Goal: Information Seeking & Learning: Learn about a topic

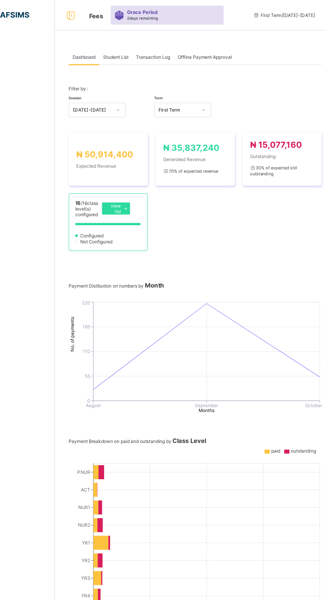
click at [143, 53] on div "Student List" at bounding box center [132, 49] width 29 height 13
click at [139, 43] on div "Student List" at bounding box center [132, 49] width 29 height 13
click at [143, 53] on div "Student List" at bounding box center [132, 49] width 29 height 13
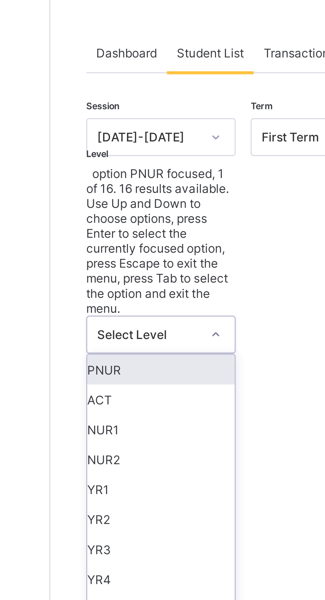
click at [104, 160] on div "ACT" at bounding box center [116, 165] width 49 height 10
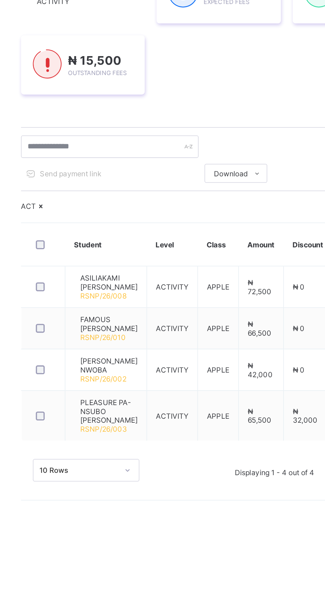
click at [224, 249] on icon at bounding box center [224, 249] width 5 height 4
click at [156, 289] on div "ACT Student Level Class Amount Discount Expected Paid Outstanding Actions ASILI…" at bounding box center [203, 347] width 222 height 164
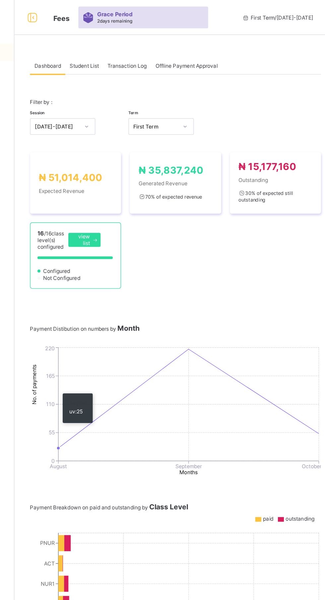
click at [144, 45] on div "Student List" at bounding box center [132, 49] width 29 height 13
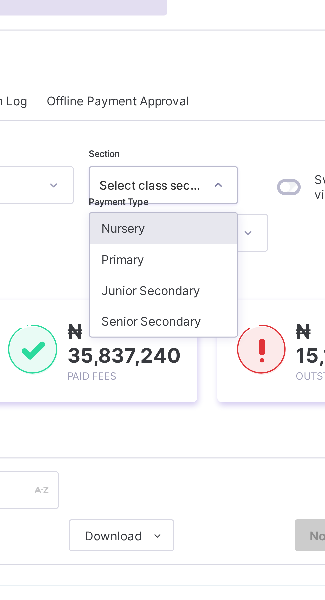
click at [218, 94] on div "Select Payment Type" at bounding box center [227, 94] width 44 height 5
click at [189, 101] on div "Session 2025-2026 Term First Term Section option Nursery focused, 1 of 4. 4 res…" at bounding box center [203, 294] width 222 height 444
click at [267, 105] on div "Session 2025-2026 Term First Term Section option Nursery focused, 1 of 4. 4 res…" at bounding box center [203, 294] width 222 height 444
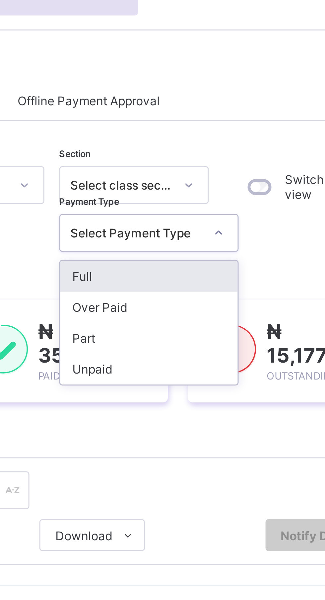
click at [282, 96] on div "Switch to parent view" at bounding box center [287, 86] width 52 height 29
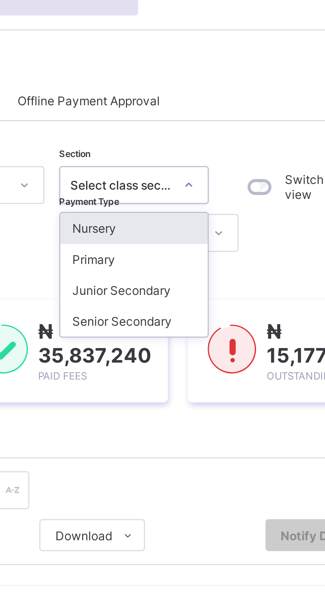
click at [275, 96] on div "Switch to parent view" at bounding box center [287, 86] width 52 height 29
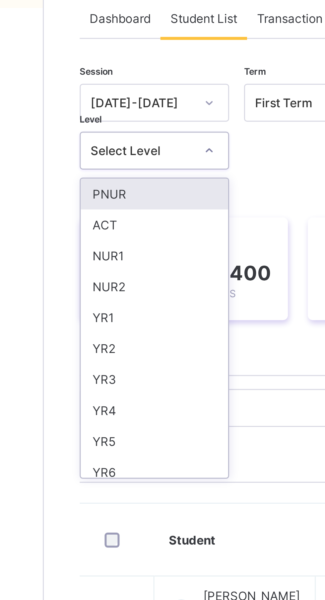
click at [117, 107] on div "PNUR" at bounding box center [116, 108] width 49 height 10
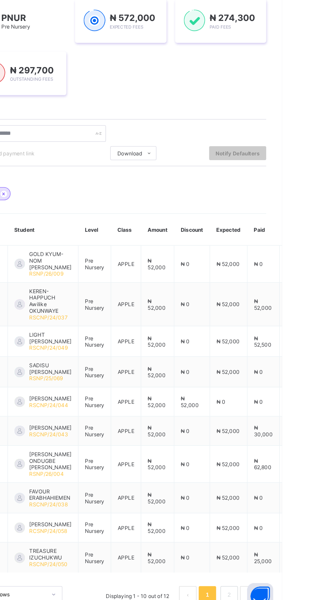
click at [288, 588] on link "2" at bounding box center [285, 585] width 6 height 9
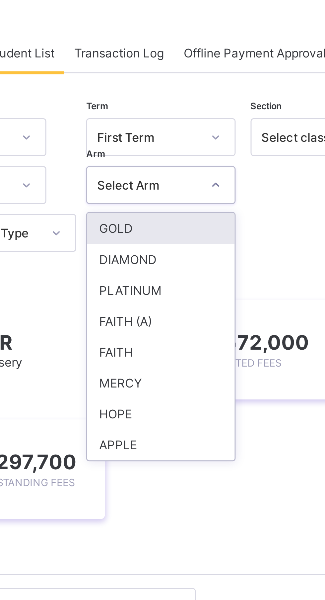
click at [215, 93] on div at bounding box center [234, 94] width 51 height 13
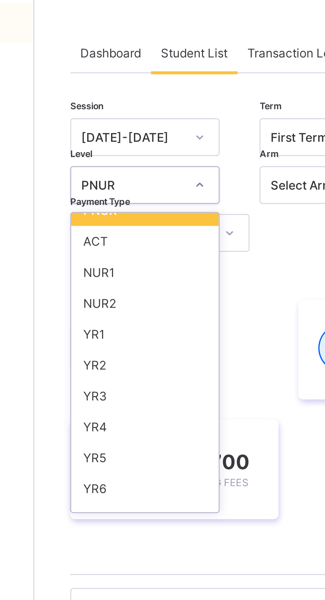
scroll to position [7, 0]
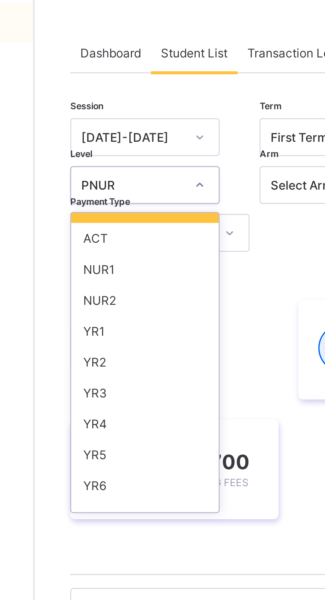
click at [114, 122] on div "NUR1" at bounding box center [116, 122] width 49 height 10
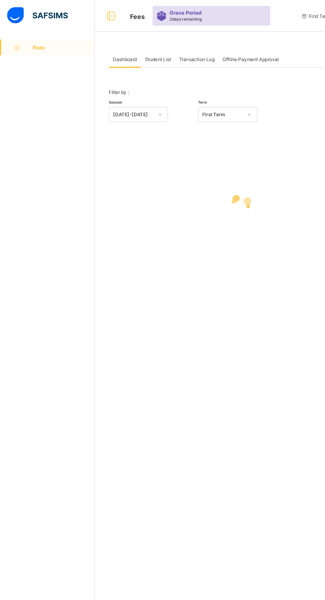
click at [138, 50] on span "Student List" at bounding box center [133, 49] width 22 height 5
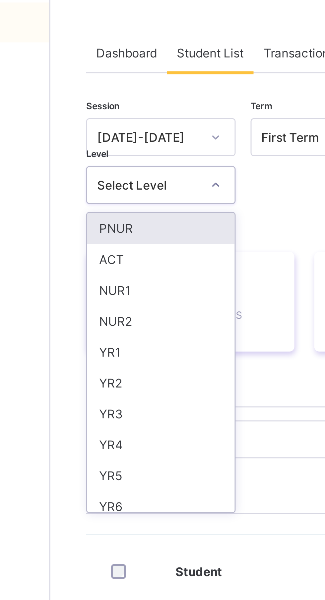
click at [106, 124] on div "NUR1" at bounding box center [116, 129] width 49 height 10
click at [201, 100] on div "Select Payment Type" at bounding box center [231, 94] width 60 height 13
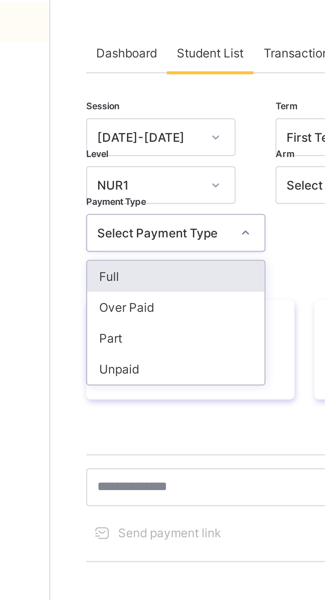
click at [110, 116] on div "Session 2025-2026 Term First Term Section Select class section Level NUR1 Arm S…" at bounding box center [203, 223] width 222 height 303
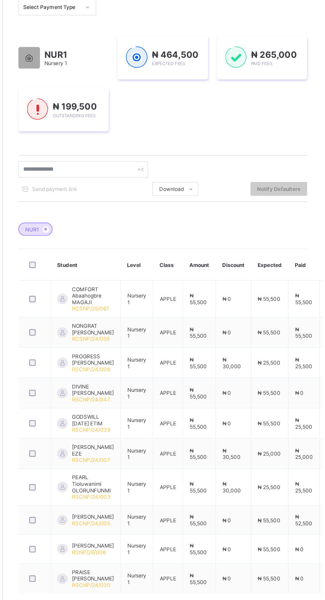
click at [112, 280] on icon at bounding box center [113, 280] width 6 height 4
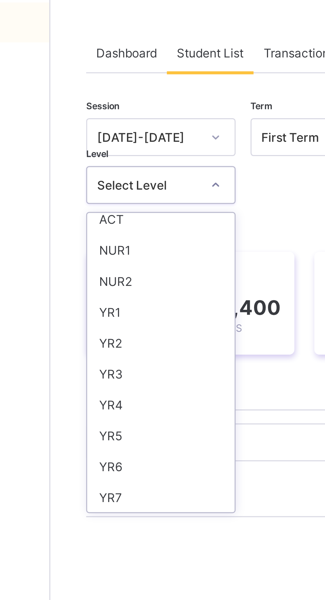
scroll to position [15, 0]
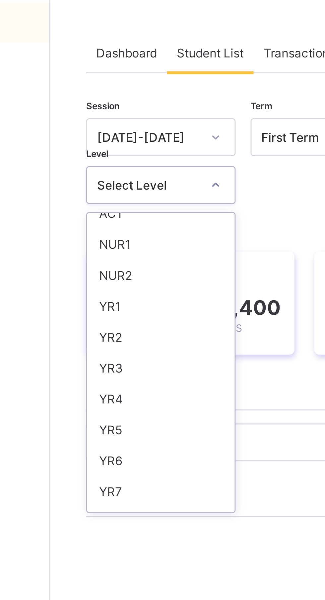
click at [111, 125] on div "NUR2" at bounding box center [116, 124] width 49 height 10
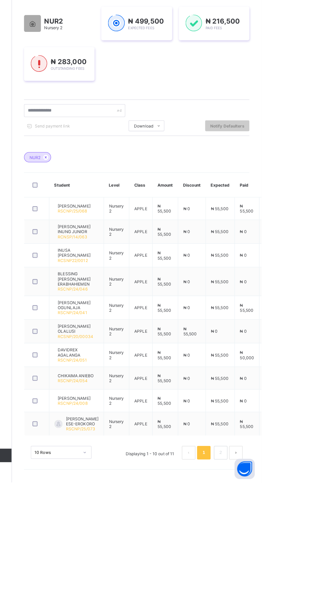
scroll to position [0, 0]
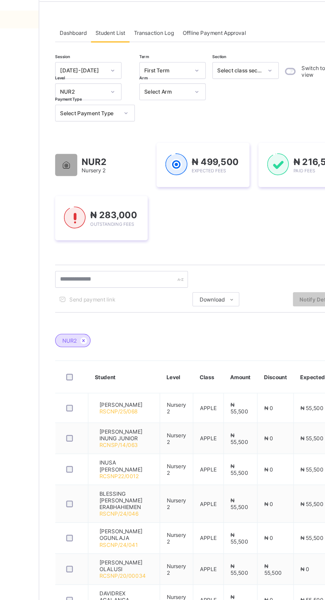
click at [113, 280] on icon at bounding box center [113, 280] width 6 height 4
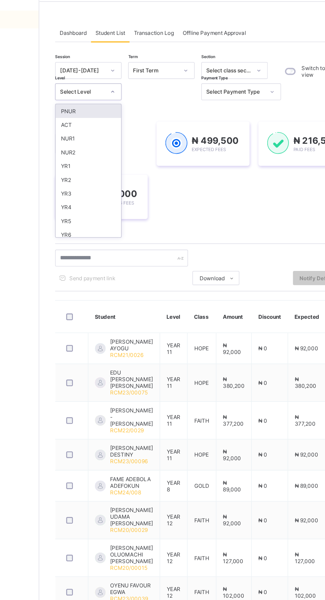
click at [105, 127] on div "NUR1" at bounding box center [116, 129] width 49 height 10
click at [105, 131] on div "NUR2 Nursery 2 ₦ 499,500 Expected Fees ₦ 216,500 Paid Fees ₦ 283,000 Outstandin…" at bounding box center [203, 152] width 222 height 93
click at [103, 126] on div "NUR2 Nursery 2 ₦ 499,500 Expected Fees ₦ 216,500 Paid Fees ₦ 283,000 Outstandin…" at bounding box center [203, 152] width 222 height 93
click at [103, 129] on div "NUR2 Nursery 2 ₦ 499,500 Expected Fees ₦ 216,500 Paid Fees ₦ 283,000 Outstandin…" at bounding box center [203, 152] width 222 height 93
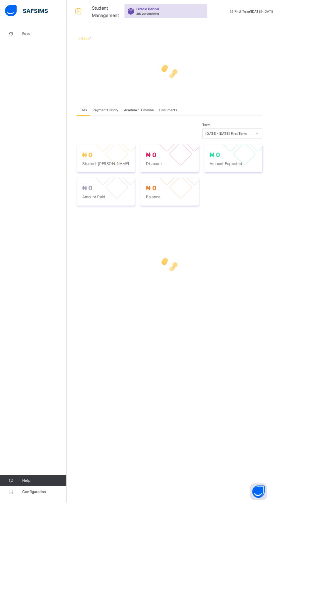
click at [0, 206] on div "Fees Help Configuration" at bounding box center [40, 313] width 80 height 573
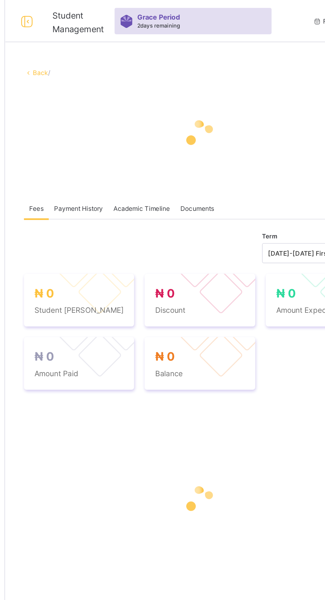
click at [102, 45] on link "Back" at bounding box center [102, 45] width 10 height 5
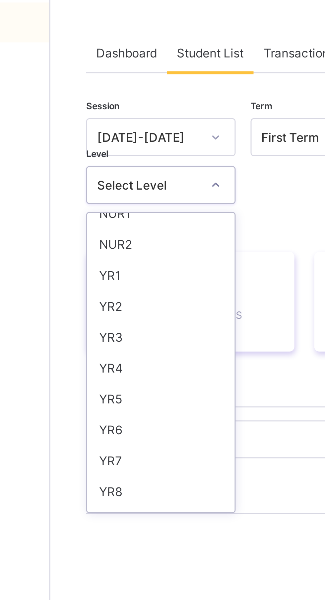
scroll to position [27, 0]
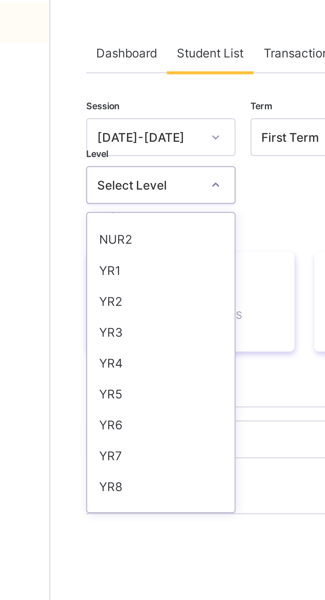
click at [106, 121] on div "YR1" at bounding box center [116, 122] width 49 height 10
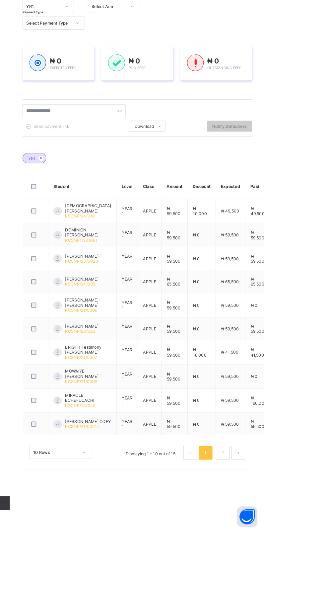
scroll to position [0, 0]
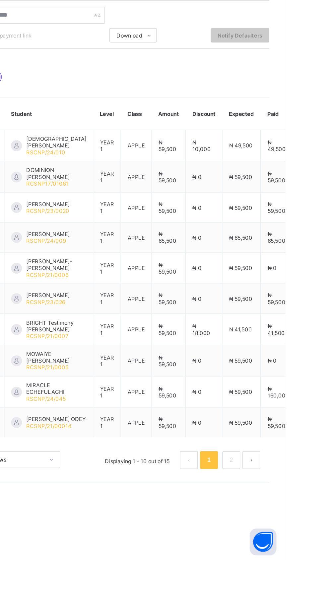
click at [285, 530] on link "2" at bounding box center [285, 525] width 6 height 9
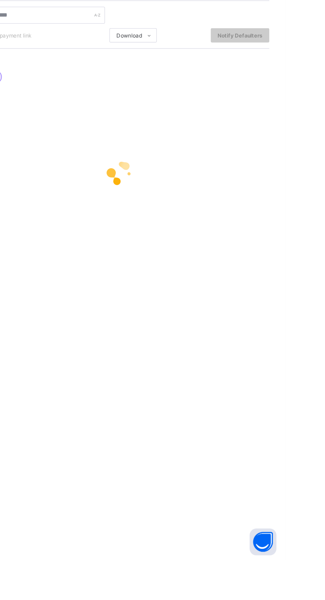
click at [113, 599] on div "Dashboard Student List Transaction Log Offline Payment Approval Student List Mo…" at bounding box center [203, 300] width 246 height 600
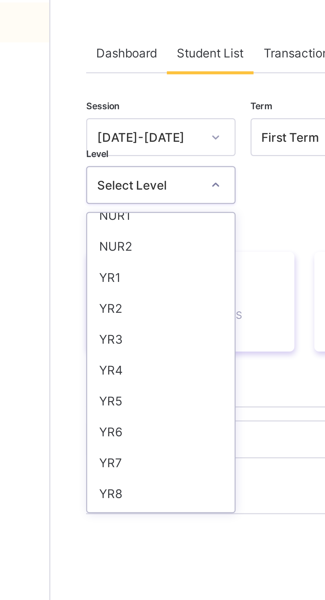
scroll to position [25, 0]
click at [105, 132] on div "YR2" at bounding box center [116, 134] width 49 height 10
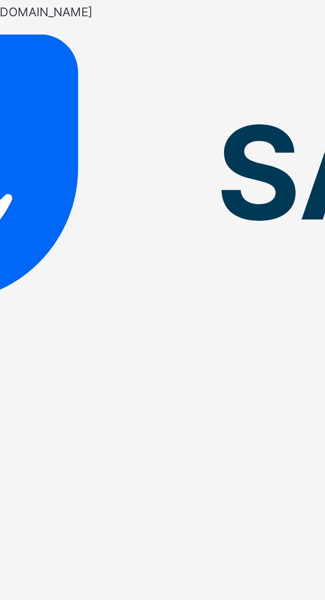
scroll to position [31, 0]
click at [50, 387] on div "YR2" at bounding box center [25, 389] width 50 height 5
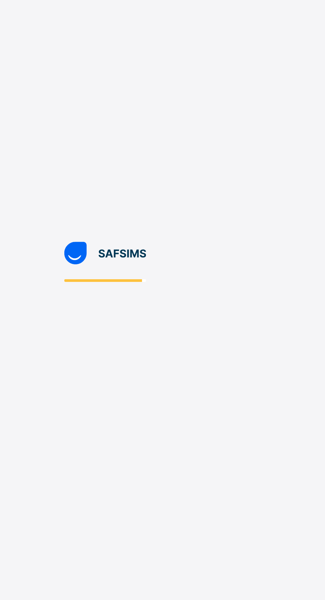
click at [87, 301] on div at bounding box center [162, 300] width 325 height 600
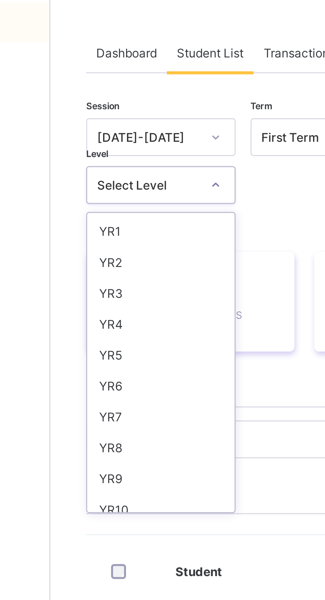
scroll to position [44, 0]
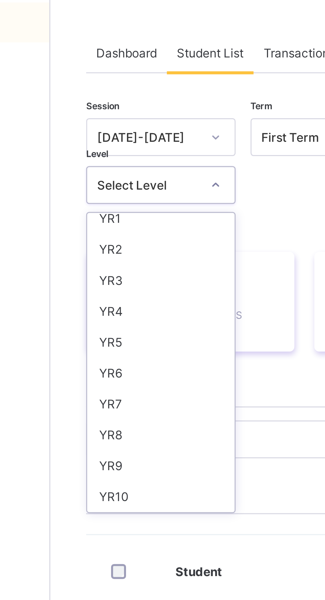
click at [111, 124] on div "YR3" at bounding box center [116, 125] width 49 height 10
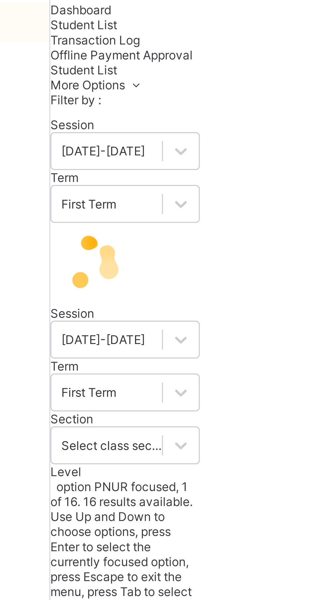
scroll to position [62, 0]
click at [107, 293] on div "YR4" at bounding box center [105, 295] width 50 height 5
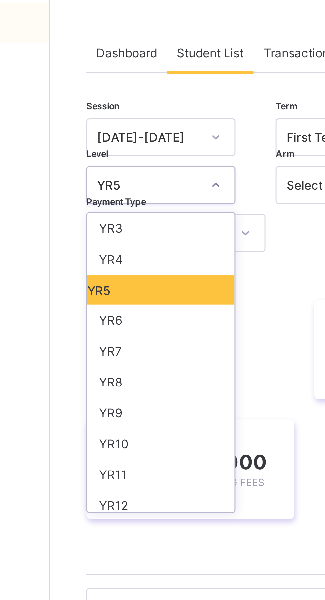
scroll to position [62, 0]
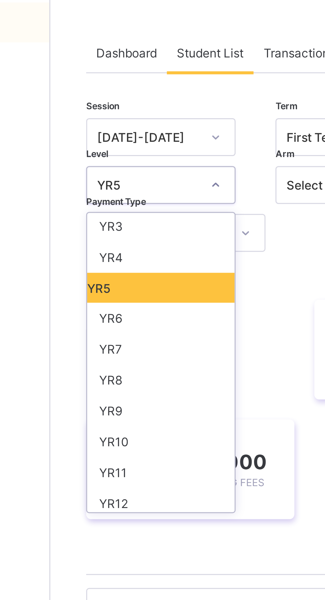
click at [117, 136] on div "YR6" at bounding box center [116, 138] width 49 height 10
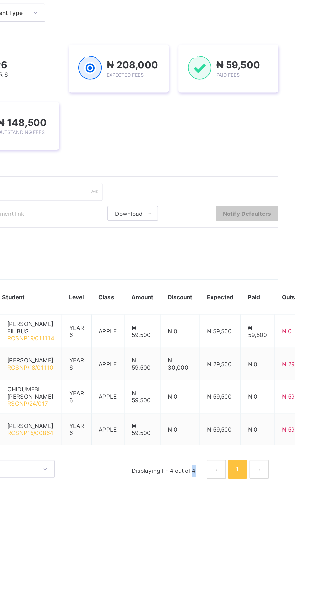
click at [275, 481] on div "Dashboard Student List Transaction Log Offline Payment Approval Student List Mo…" at bounding box center [203, 300] width 246 height 600
